Goal: Transaction & Acquisition: Book appointment/travel/reservation

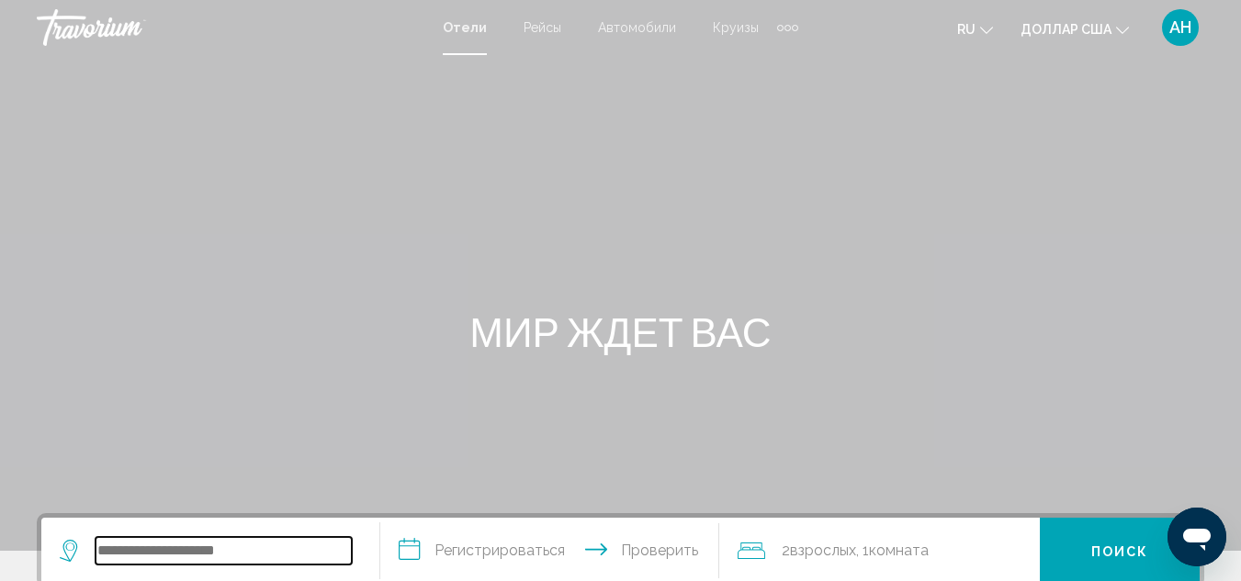
click at [144, 562] on input "Виджет поиска" at bounding box center [224, 551] width 256 height 28
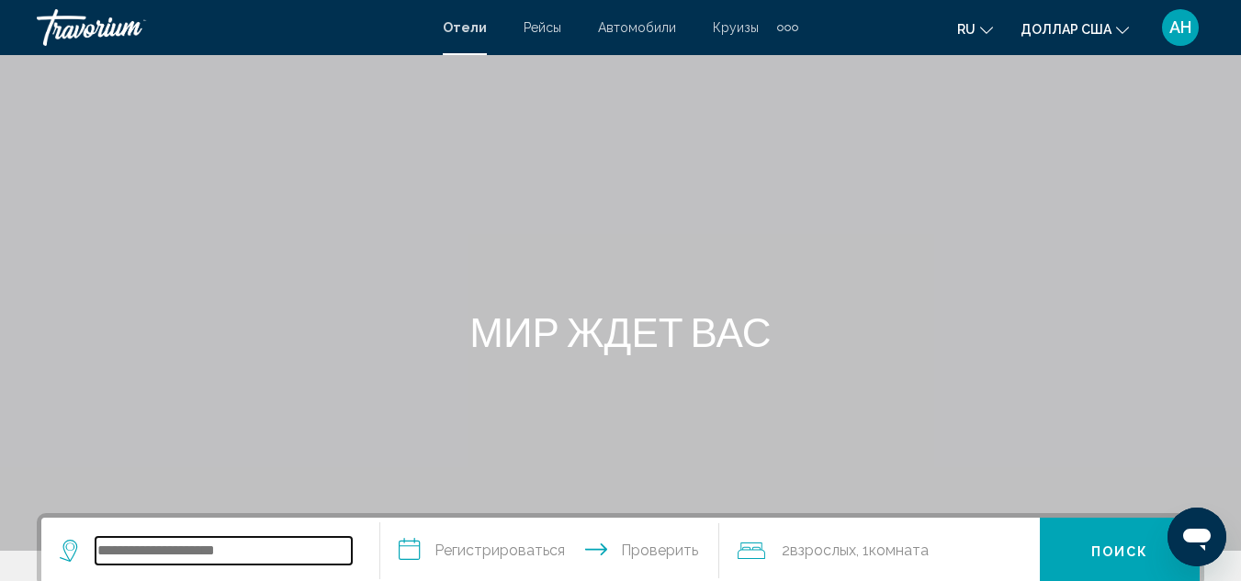
scroll to position [454, 0]
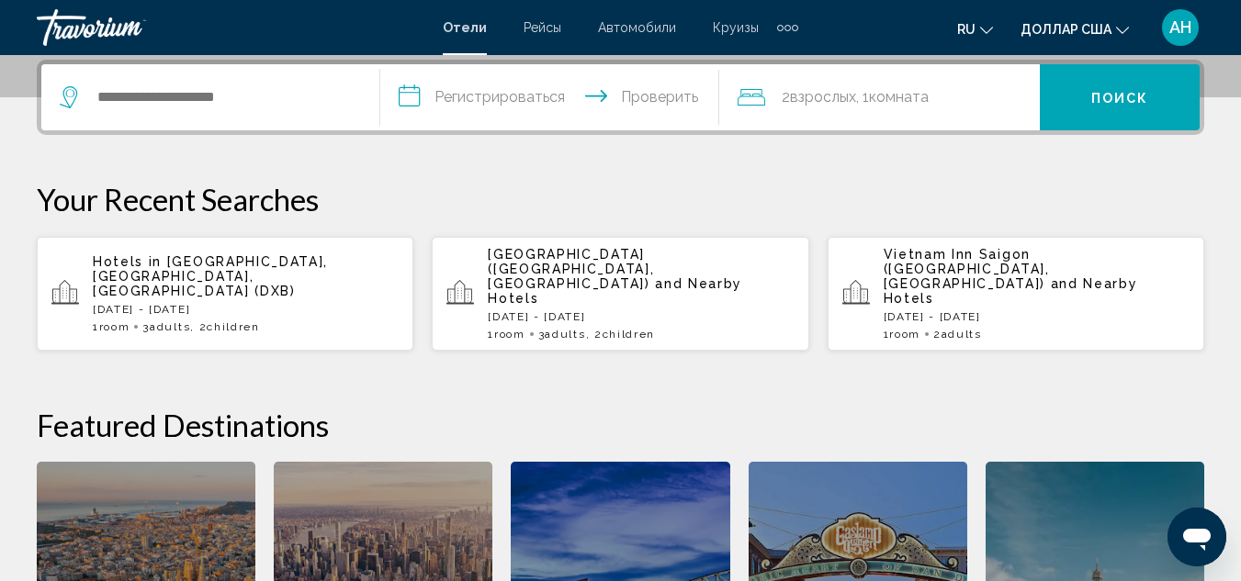
click at [276, 266] on p "Hotels in [GEOGRAPHIC_DATA], [GEOGRAPHIC_DATA], [GEOGRAPHIC_DATA] (DXB)" at bounding box center [246, 276] width 306 height 44
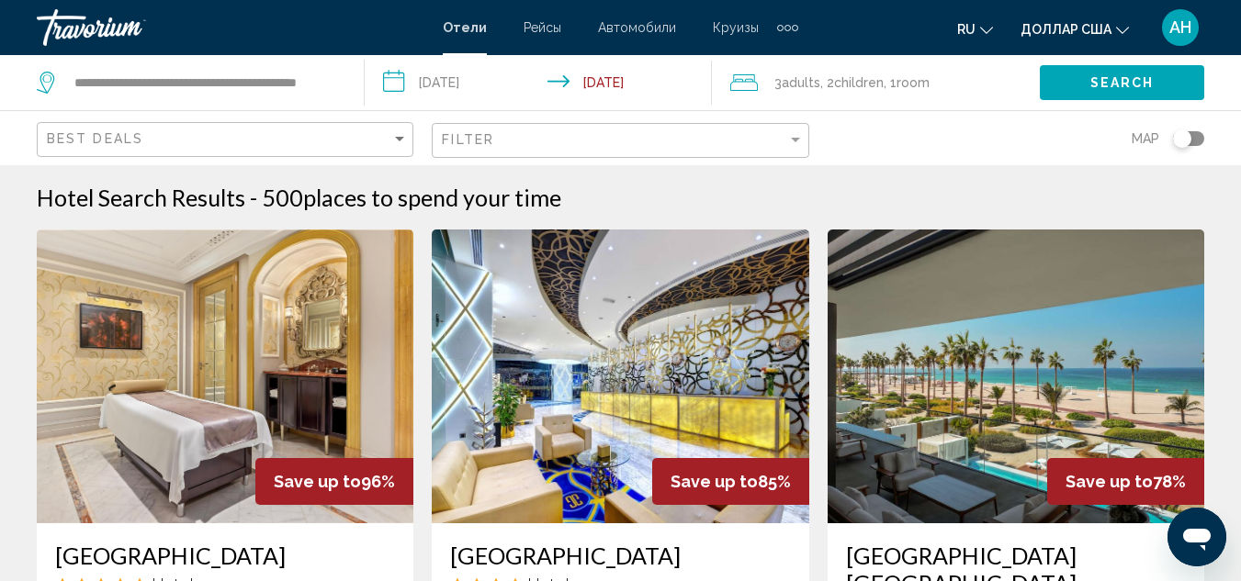
click at [465, 82] on input "**********" at bounding box center [542, 85] width 354 height 61
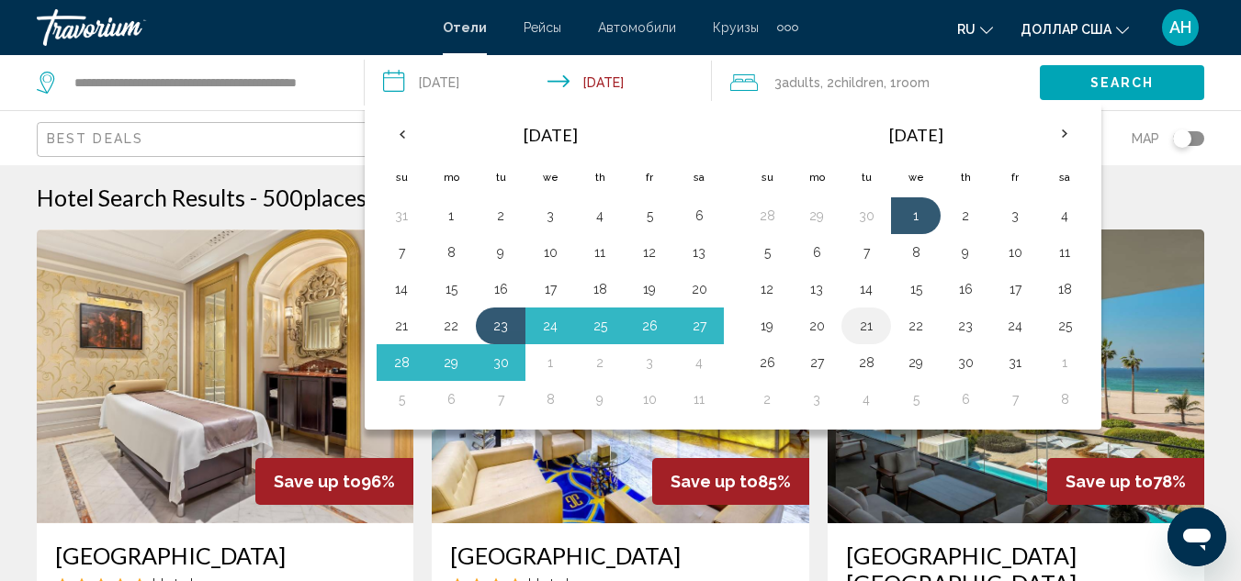
click at [874, 325] on button "21" at bounding box center [865, 326] width 29 height 26
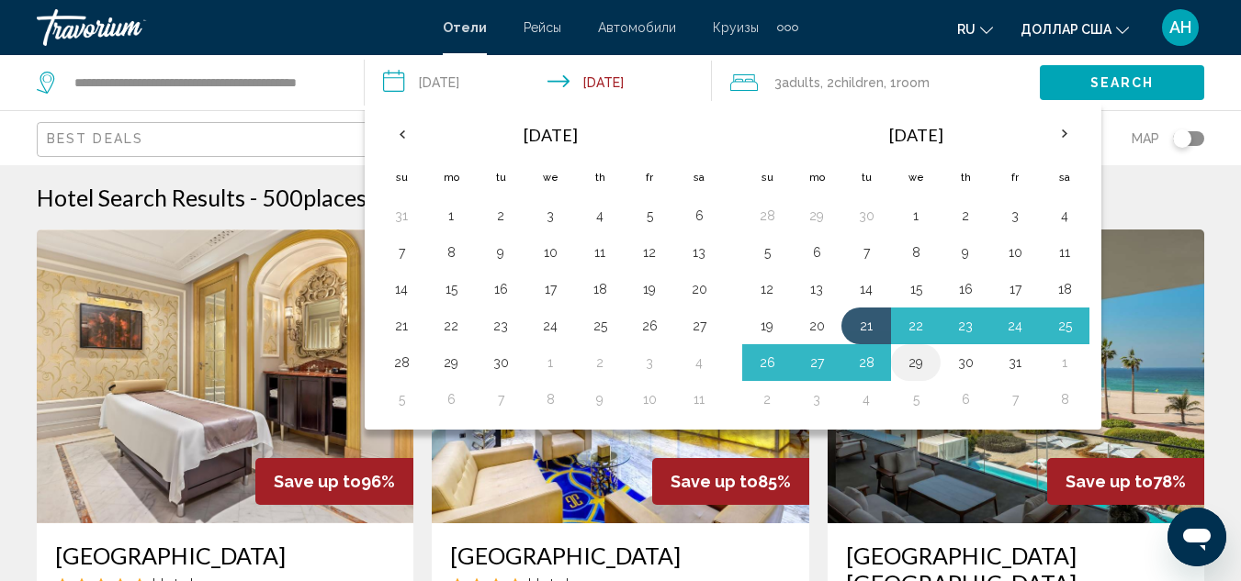
click at [919, 370] on button "29" at bounding box center [915, 363] width 29 height 26
type input "**********"
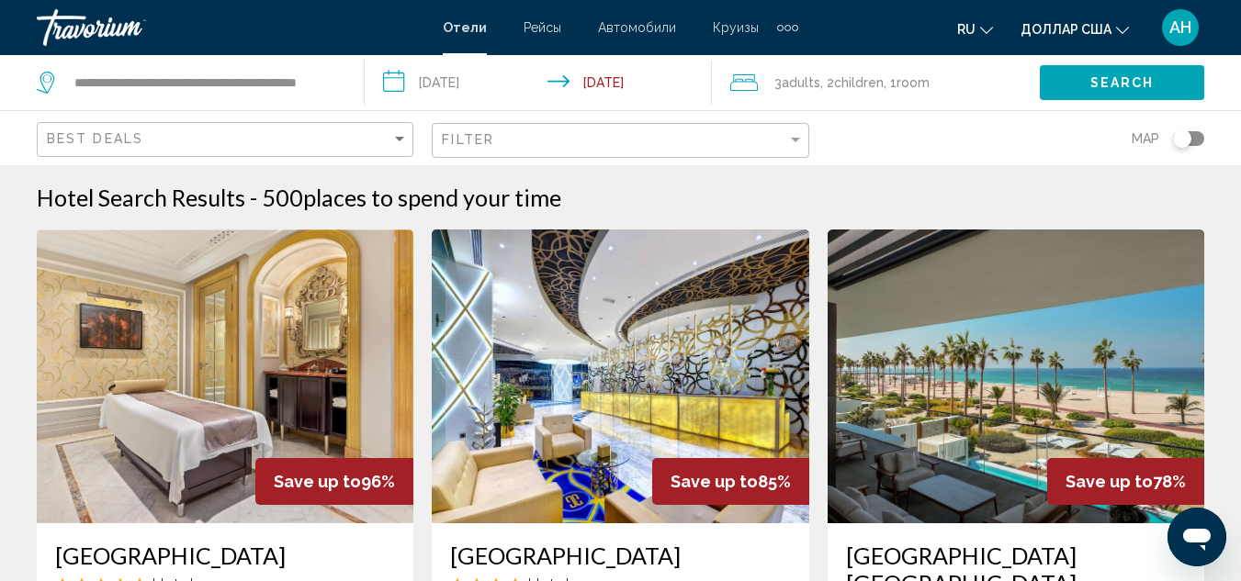
click at [888, 84] on span ", 1 Room rooms" at bounding box center [907, 83] width 46 height 26
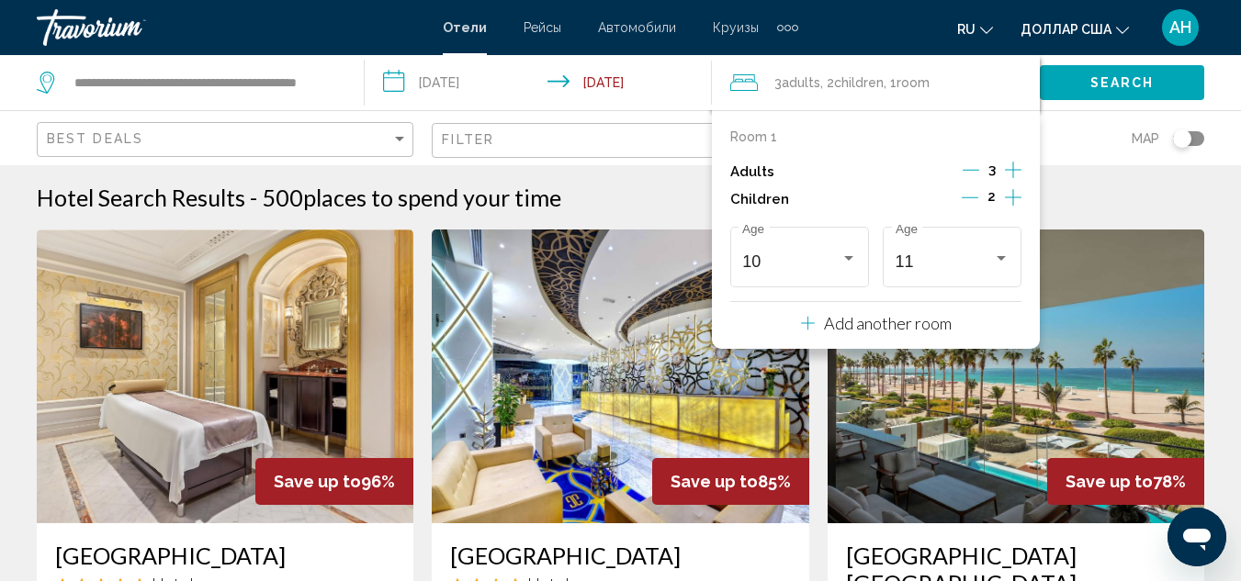
click at [969, 175] on icon "Decrement adults" at bounding box center [971, 170] width 17 height 17
click at [1013, 197] on icon "Increment children" at bounding box center [1013, 197] width 17 height 17
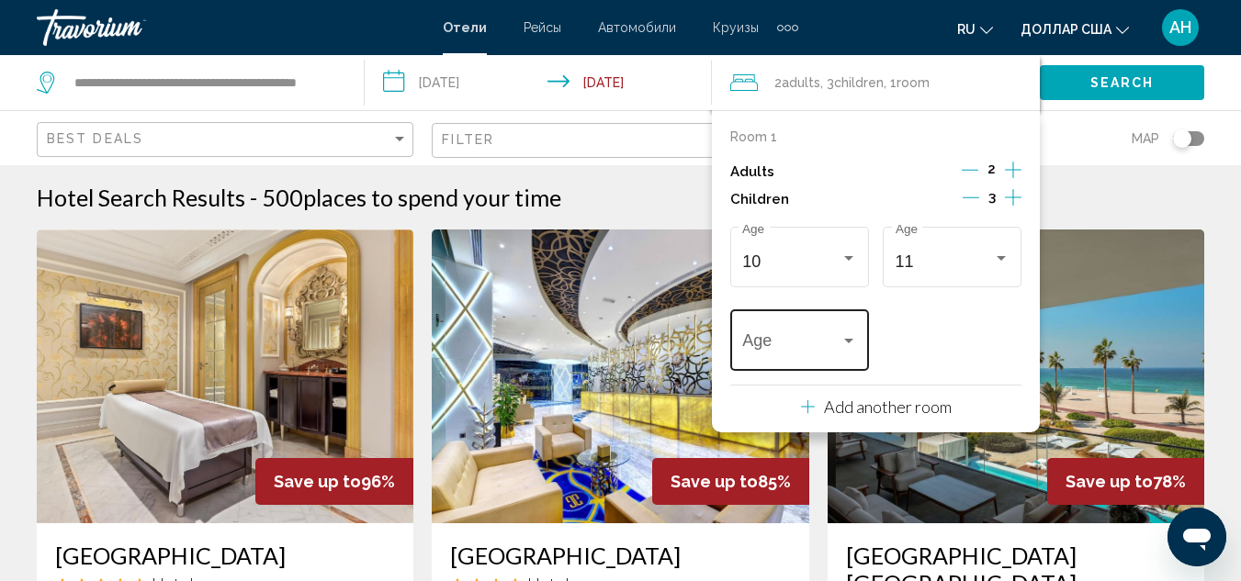
click at [849, 339] on div "Travelers: 2 adults, 3 children" at bounding box center [848, 341] width 9 height 5
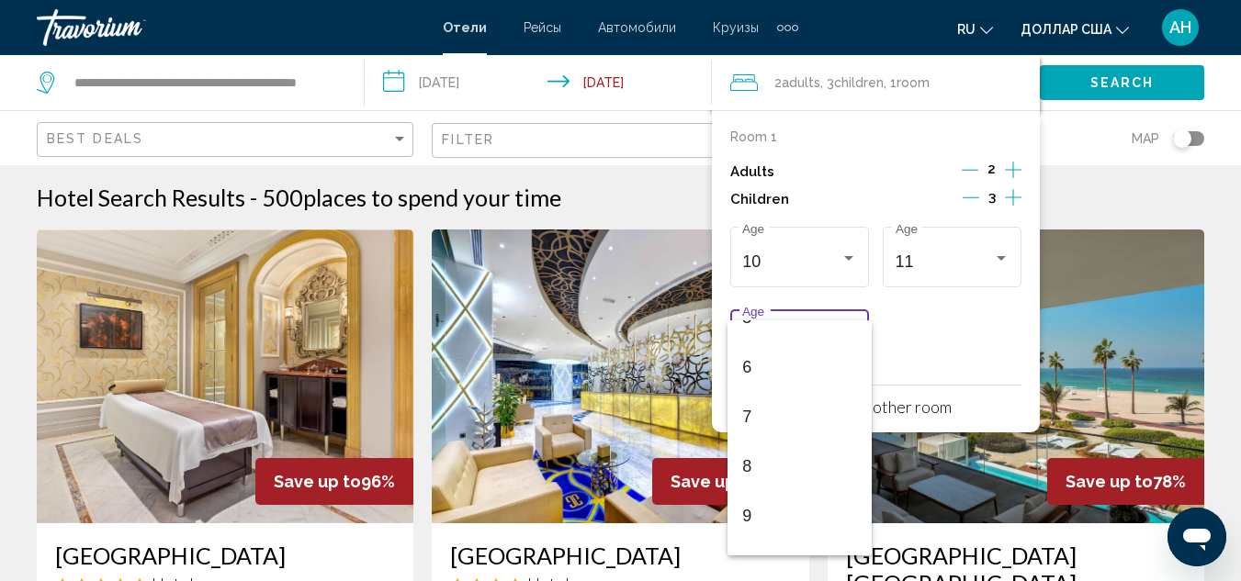
scroll to position [551, 0]
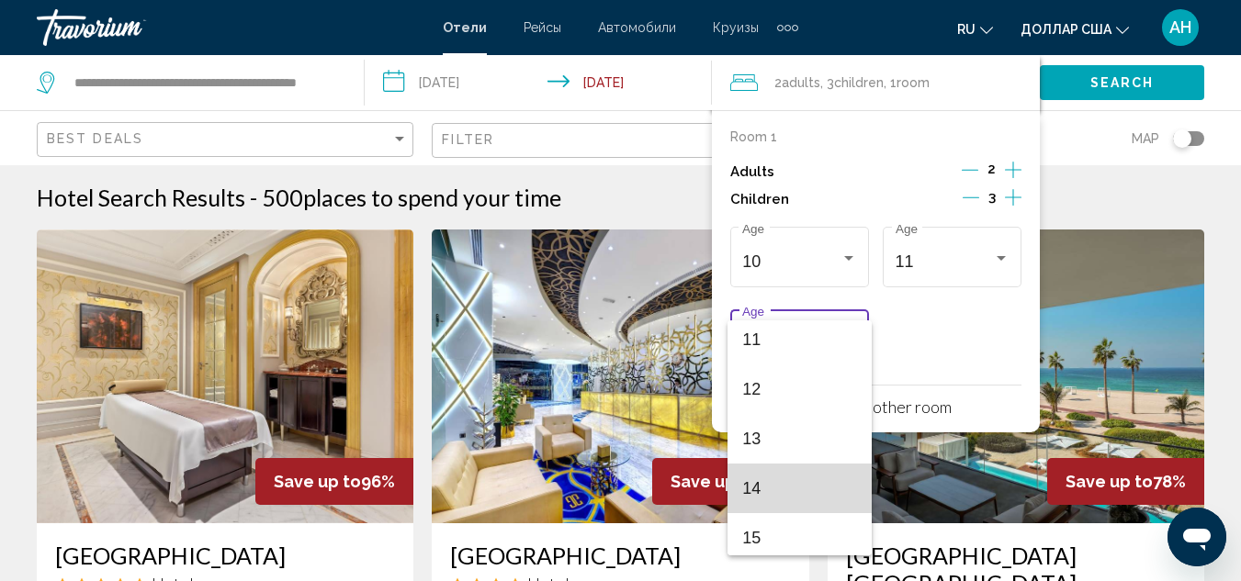
click at [822, 494] on span "14" at bounding box center [799, 489] width 114 height 50
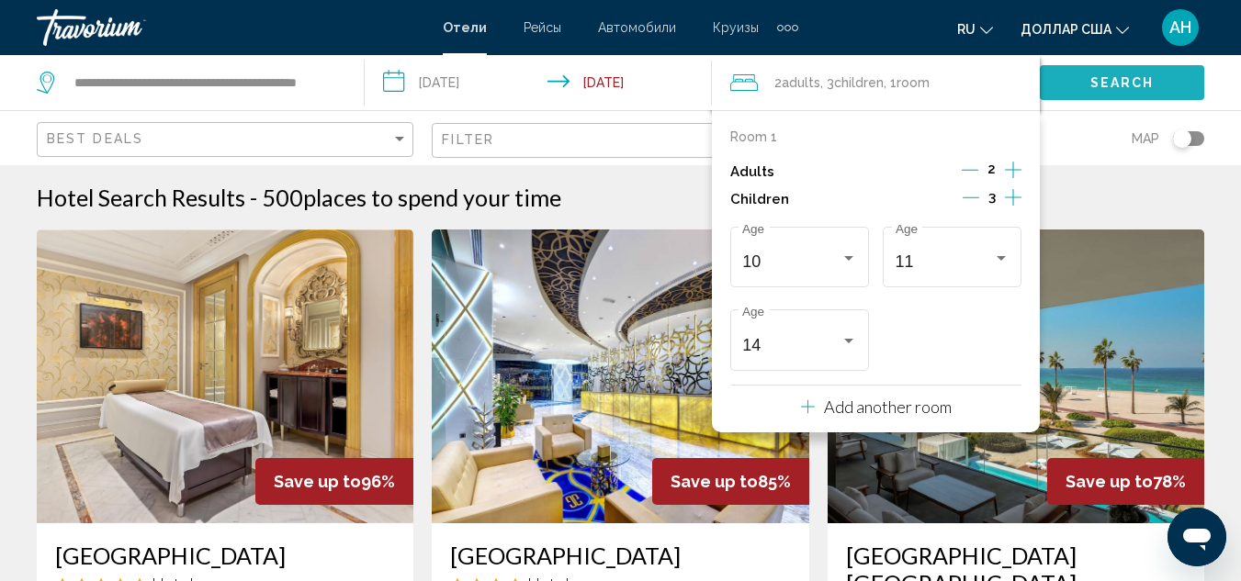
click at [1116, 75] on span "Search" at bounding box center [1122, 81] width 64 height 15
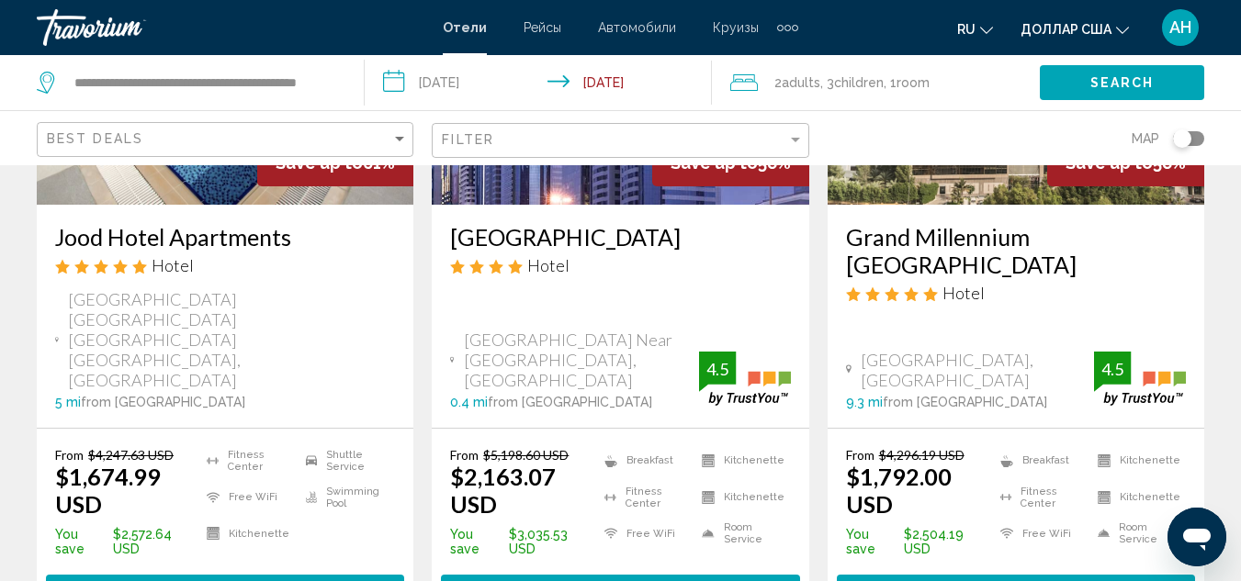
scroll to position [2204, 0]
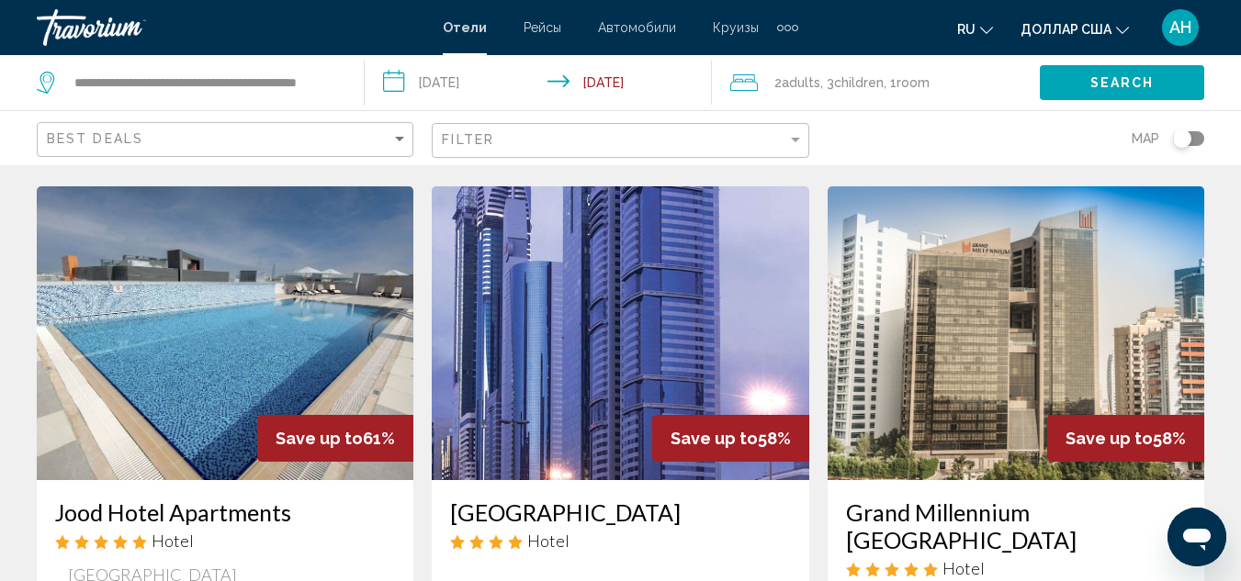
click at [986, 267] on img "Основное содержание" at bounding box center [1016, 333] width 377 height 294
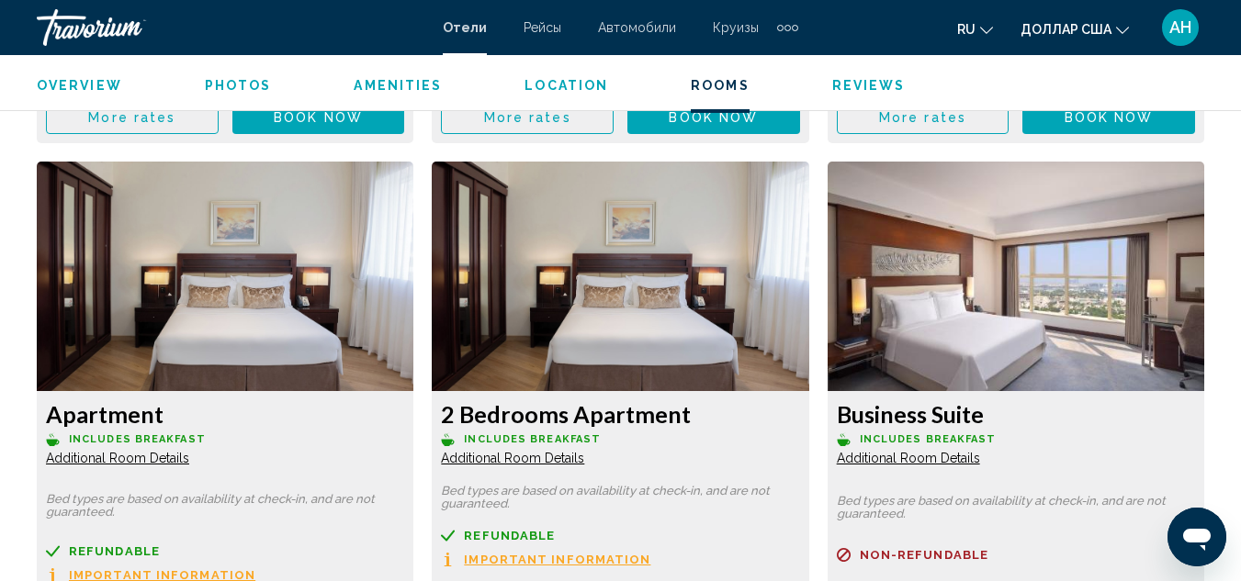
scroll to position [3784, 0]
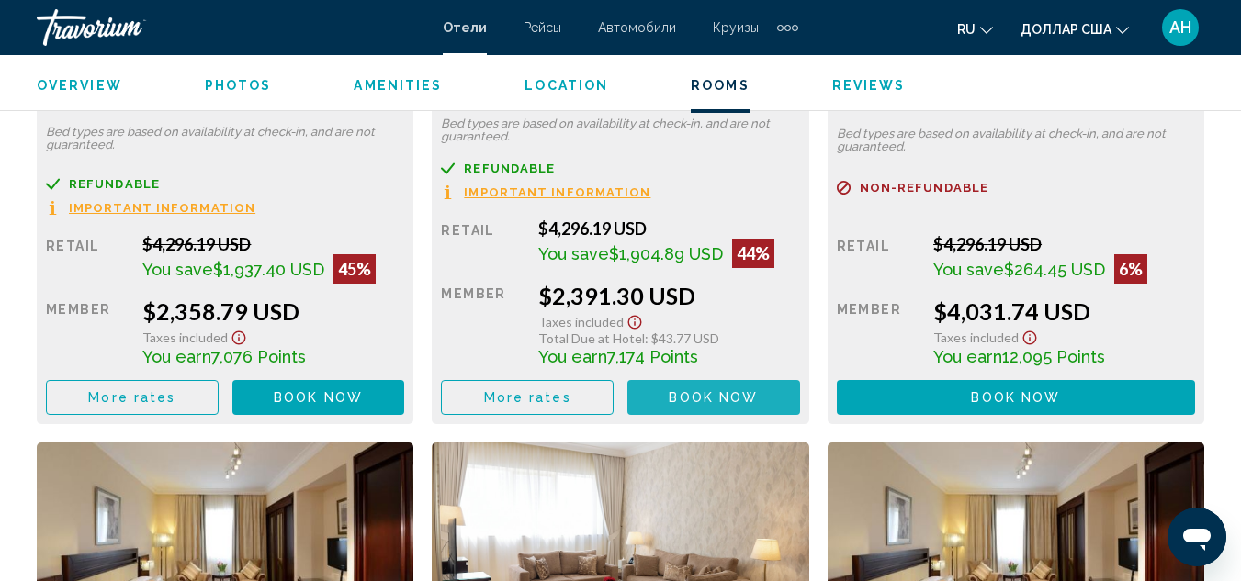
click at [692, 400] on span "Book now" at bounding box center [713, 398] width 89 height 15
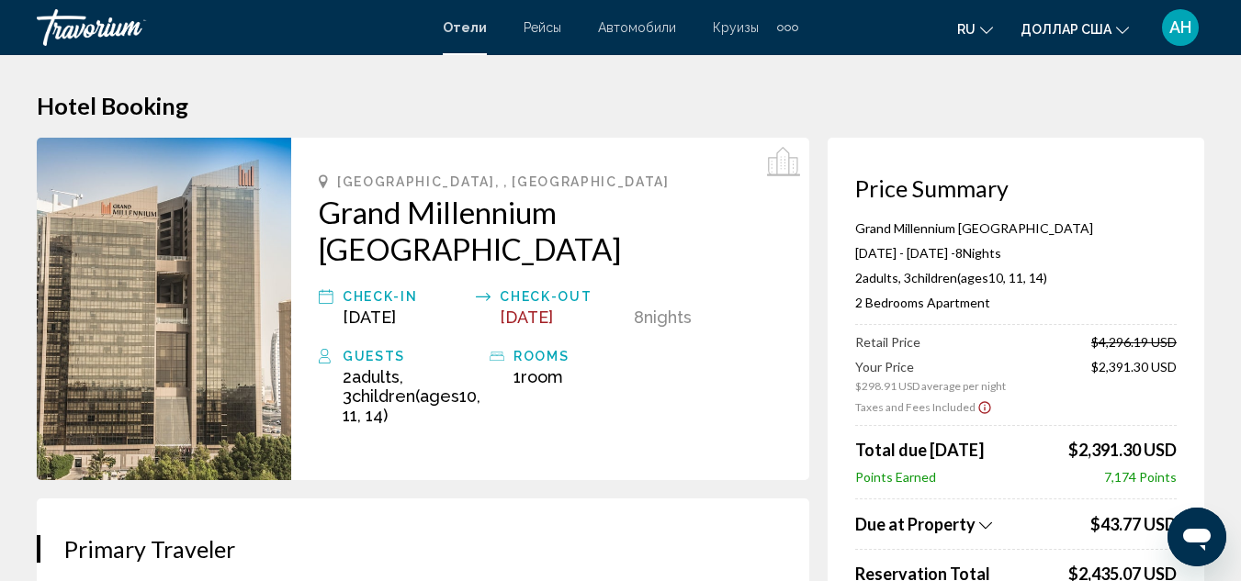
click at [600, 207] on h2 "Grand Millennium [GEOGRAPHIC_DATA]" at bounding box center [550, 230] width 463 height 73
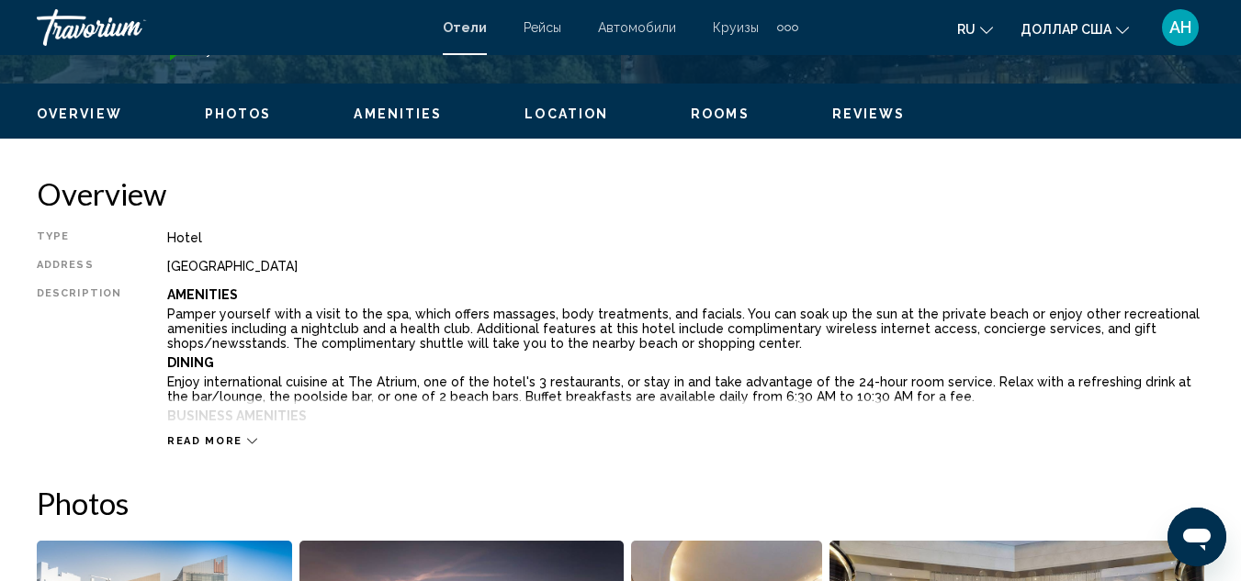
scroll to position [569, 0]
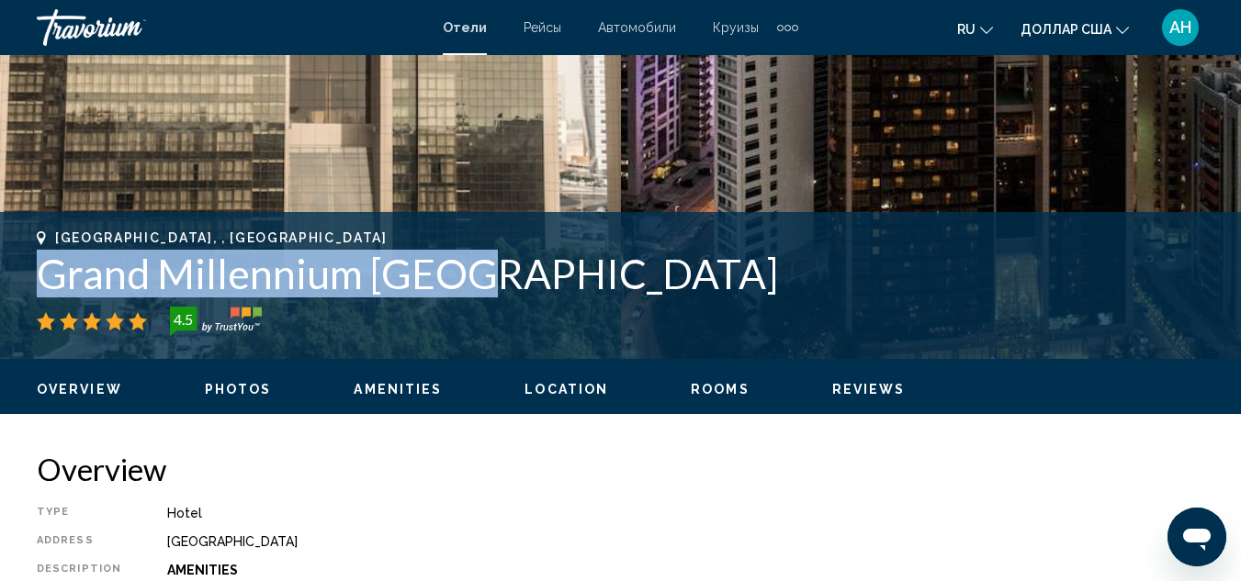
drag, startPoint x: 468, startPoint y: 279, endPoint x: 39, endPoint y: 279, distance: 428.9
click at [39, 279] on h1 "Grand Millennium [GEOGRAPHIC_DATA]" at bounding box center [620, 274] width 1167 height 48
copy h1 "Grand Millennium [GEOGRAPHIC_DATA]"
